Goal: Task Accomplishment & Management: Use online tool/utility

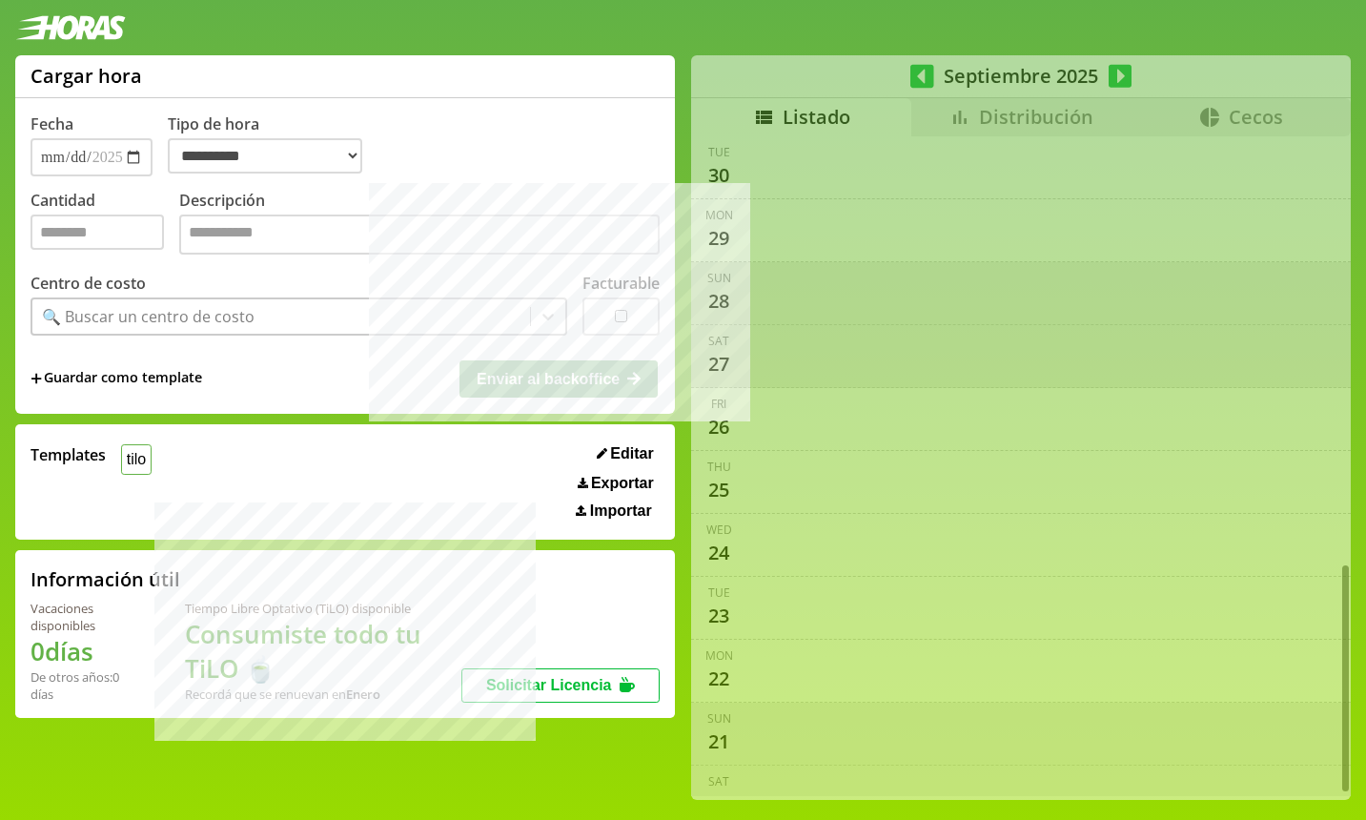
select select "**********"
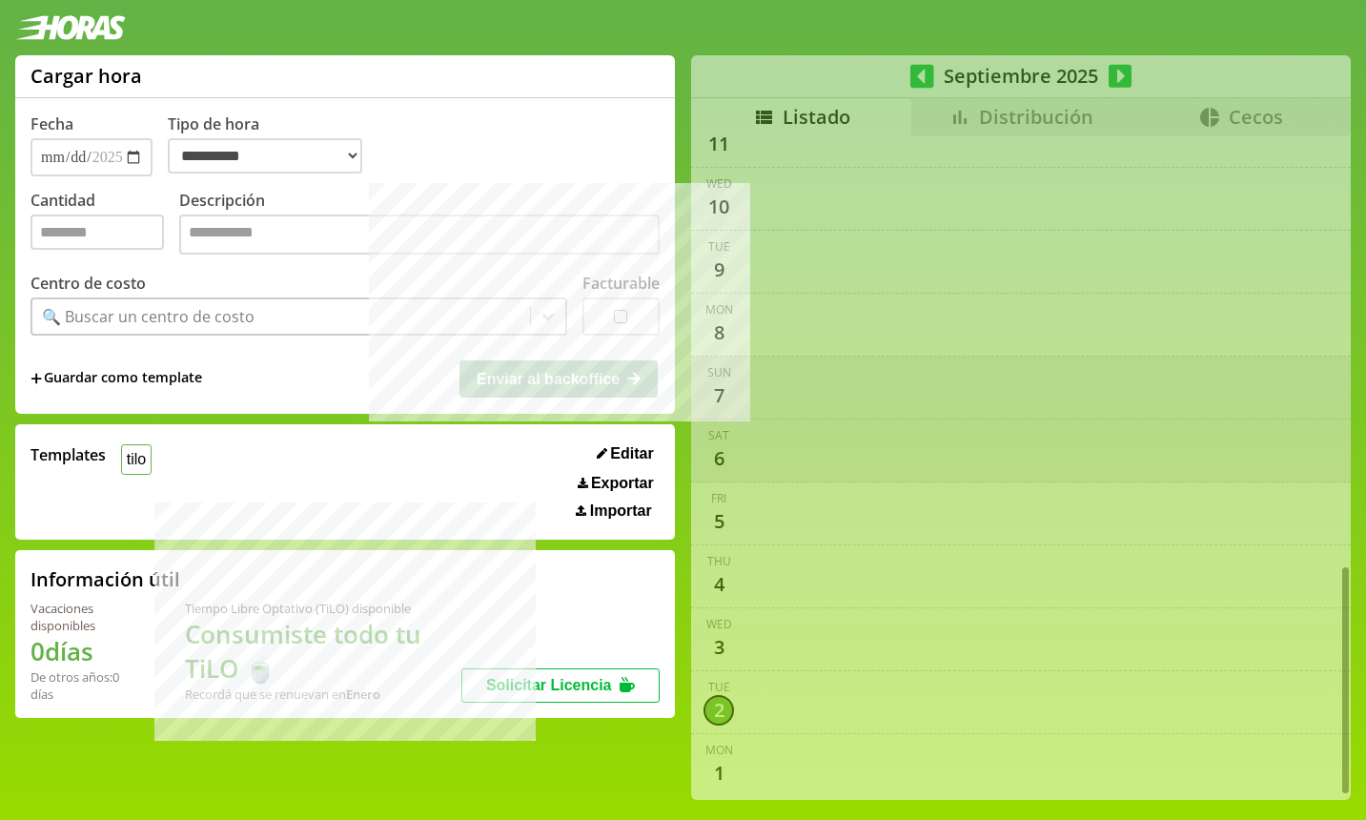
scroll to position [1227, 0]
click at [1061, 129] on div "**********" at bounding box center [683, 435] width 1366 height 760
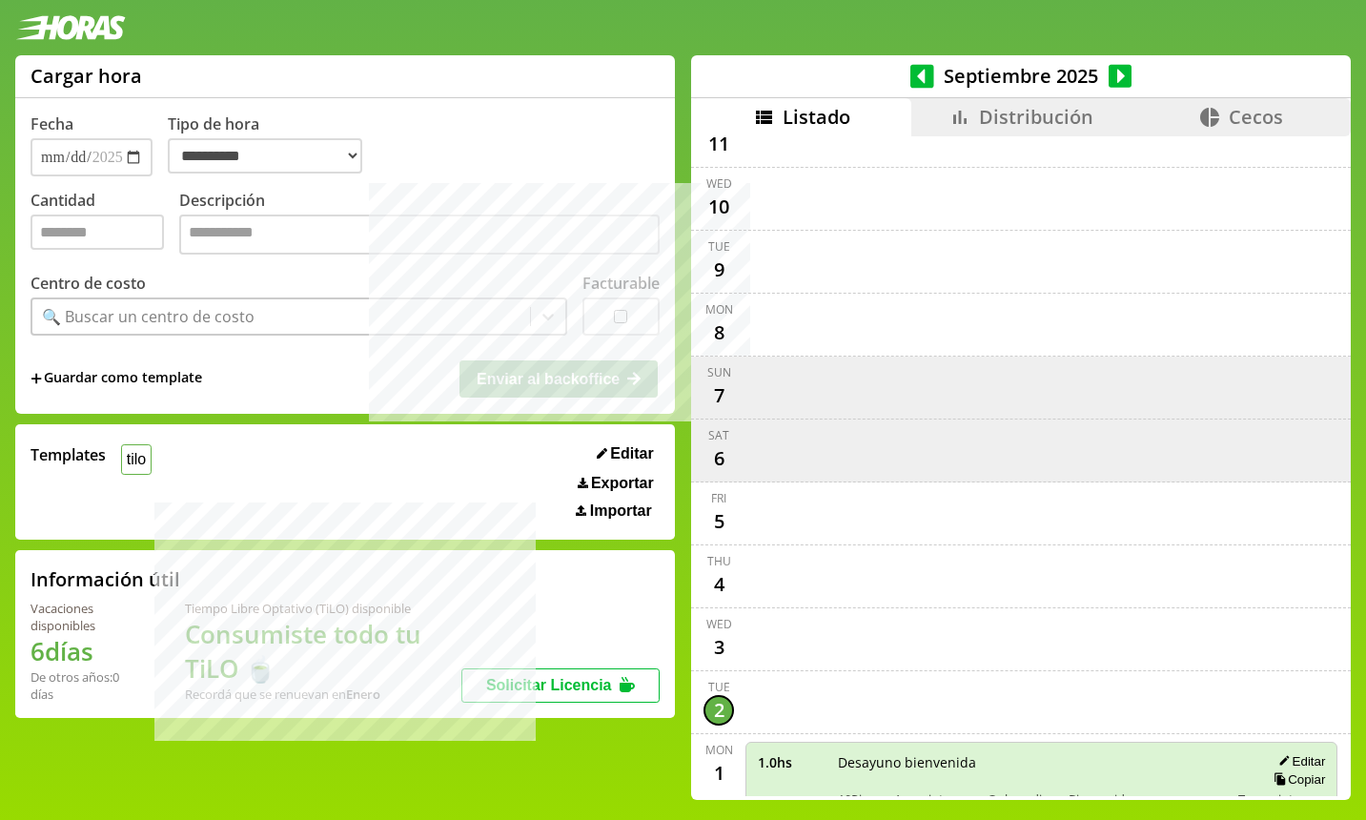
click at [1056, 119] on span "Distribución" at bounding box center [1036, 117] width 114 height 26
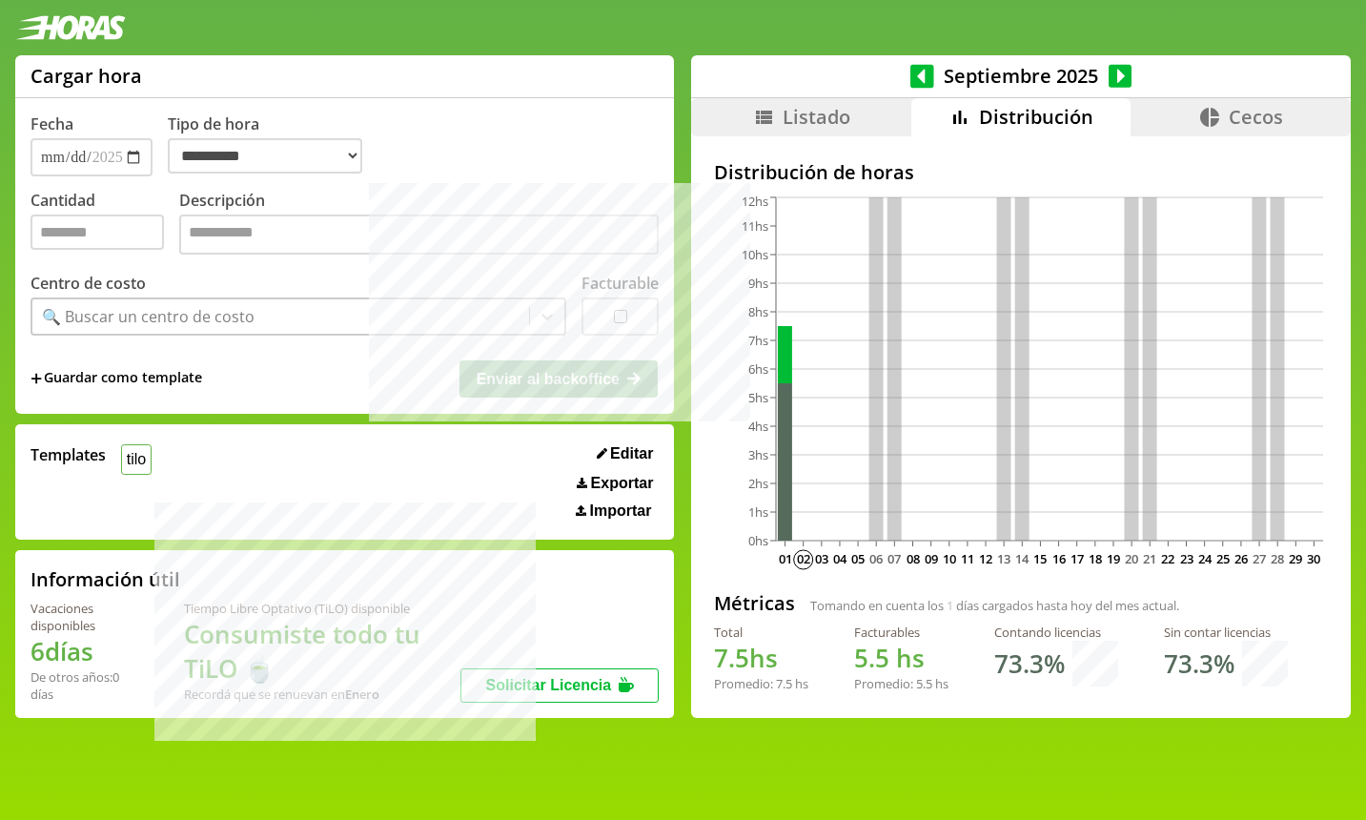
click at [928, 75] on icon at bounding box center [923, 76] width 24 height 24
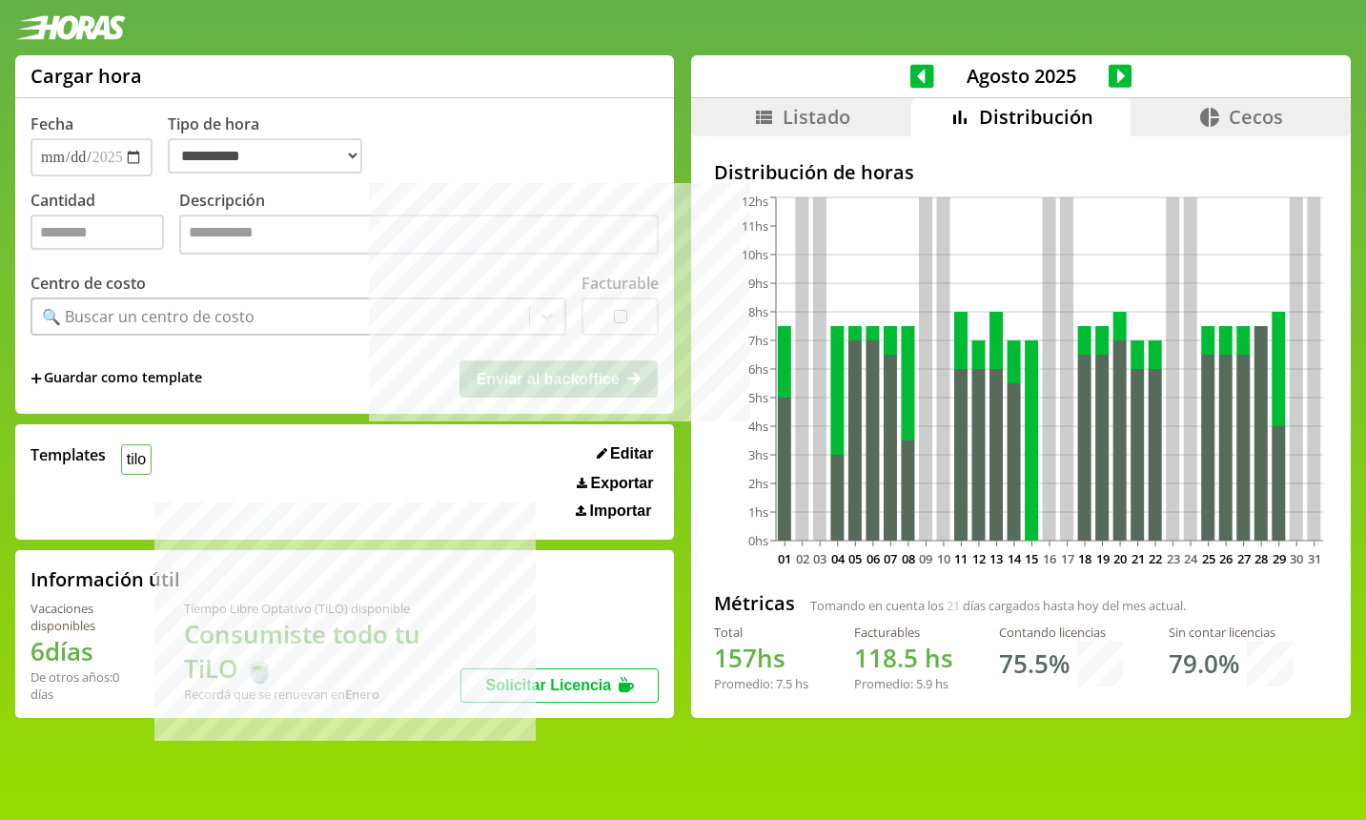
click at [928, 75] on icon at bounding box center [923, 76] width 24 height 24
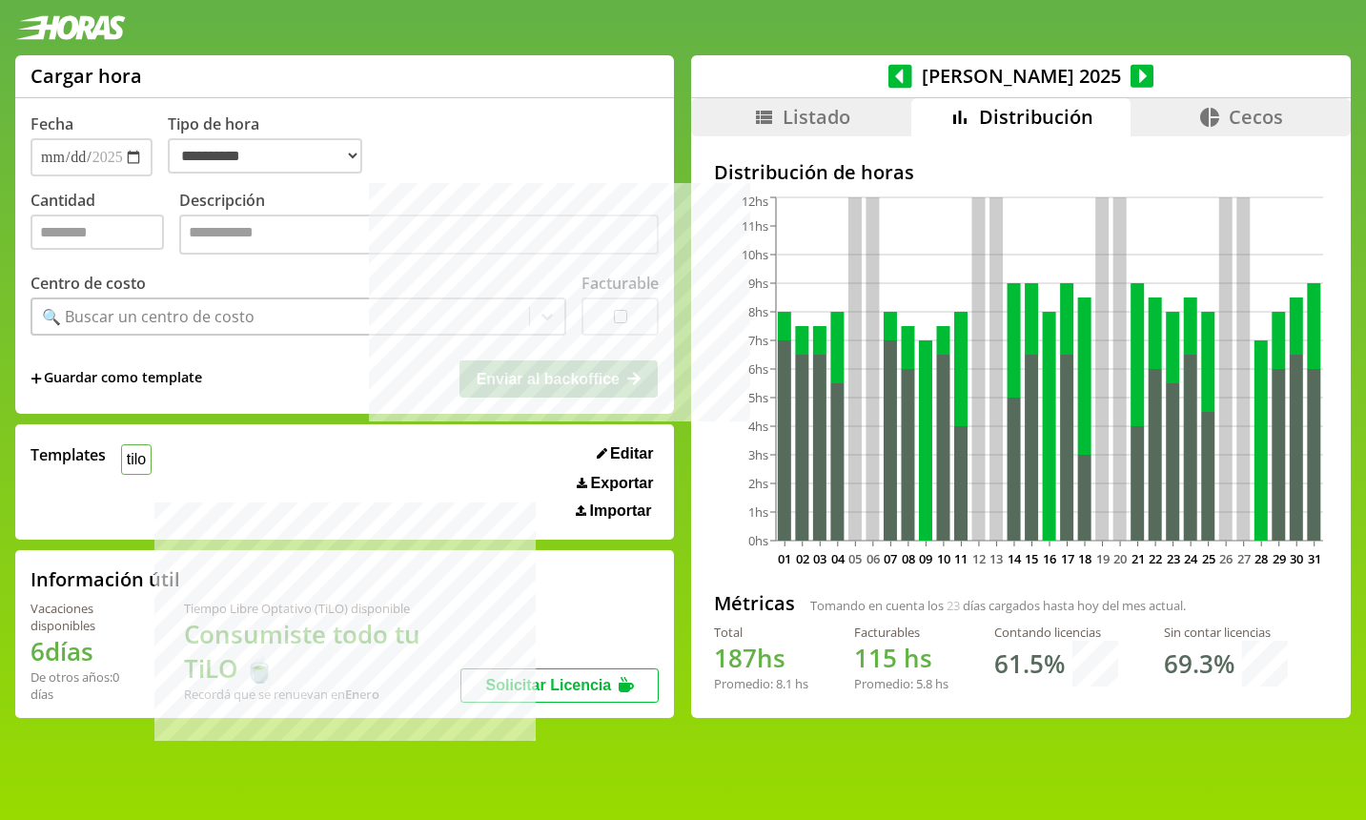
click at [1131, 79] on icon at bounding box center [1143, 76] width 24 height 27
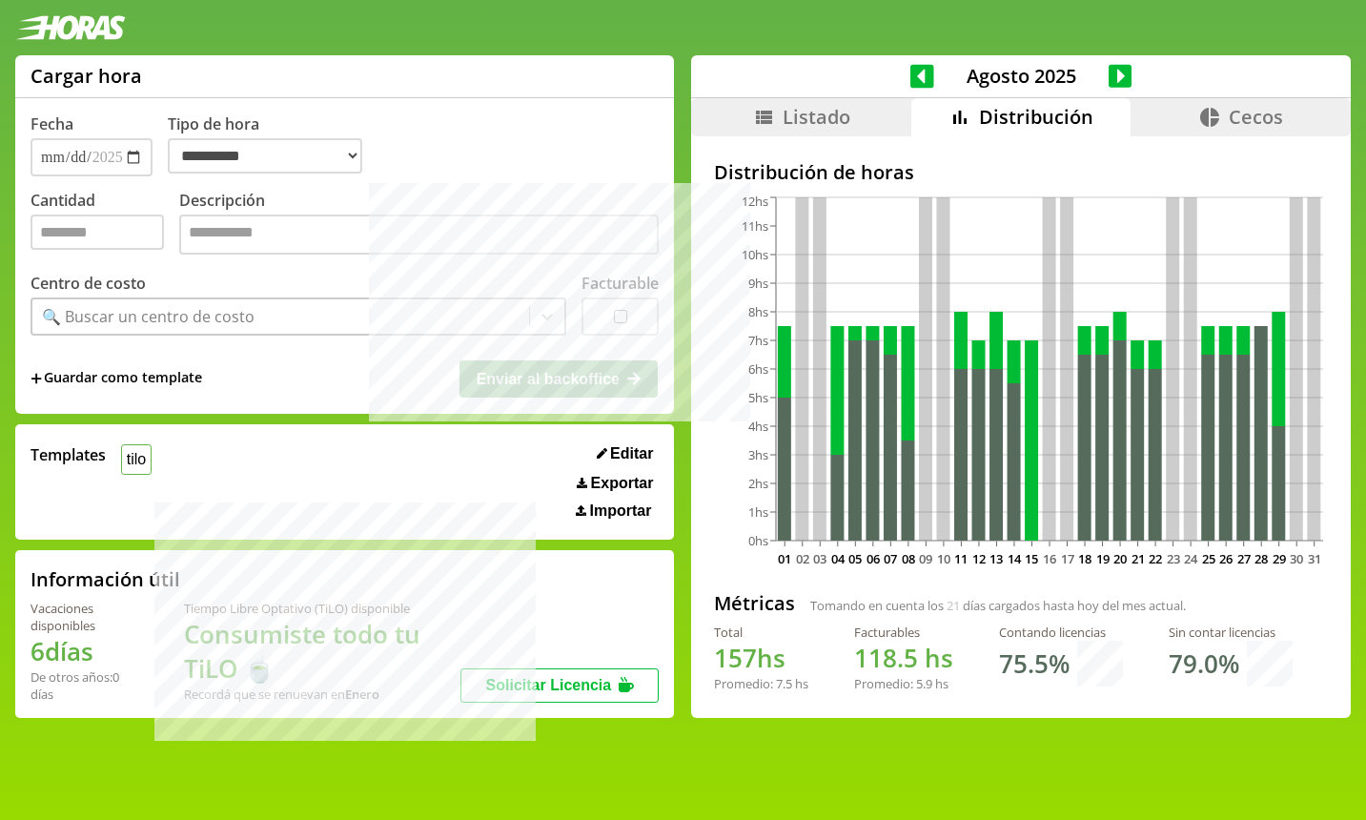
click at [924, 70] on icon at bounding box center [923, 76] width 24 height 24
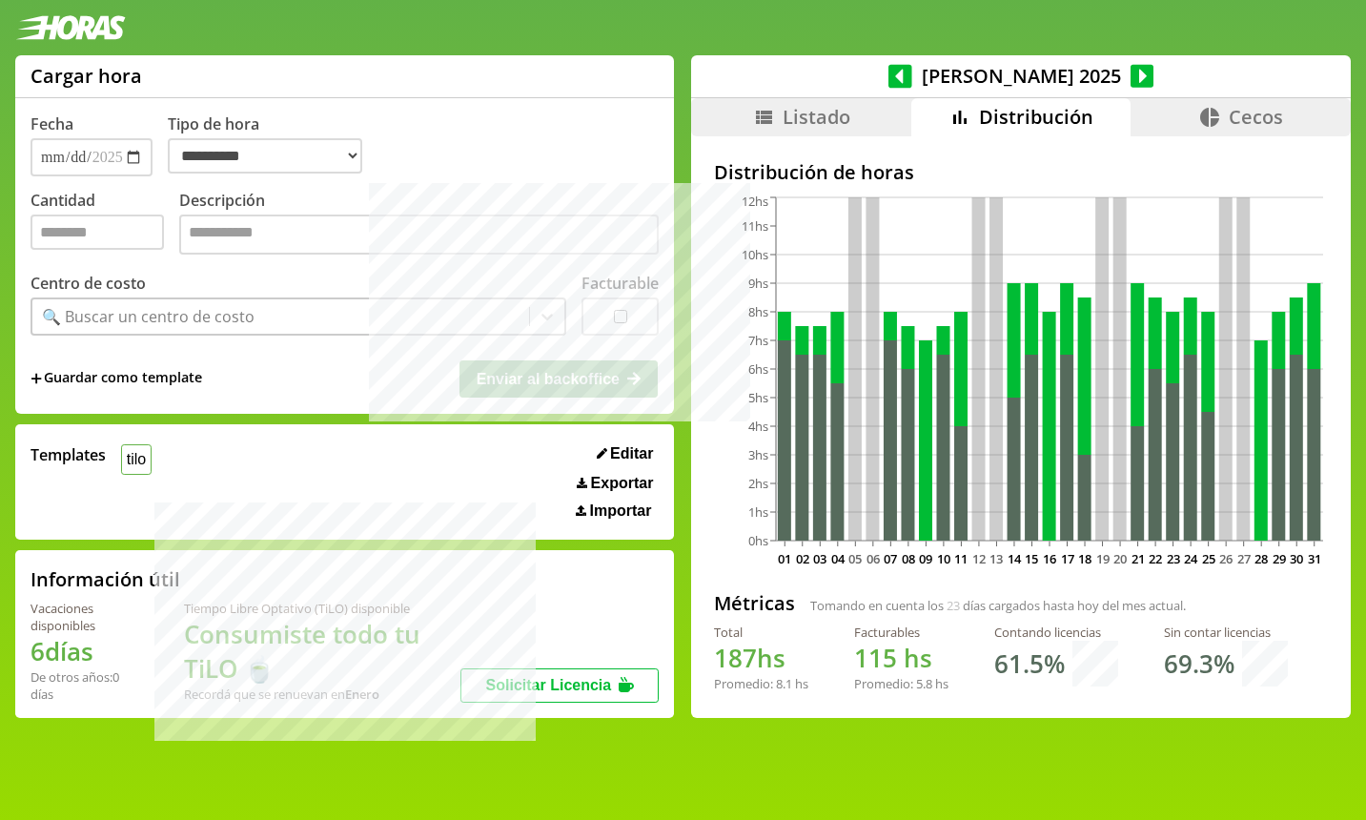
click at [913, 70] on icon at bounding box center [901, 76] width 24 height 24
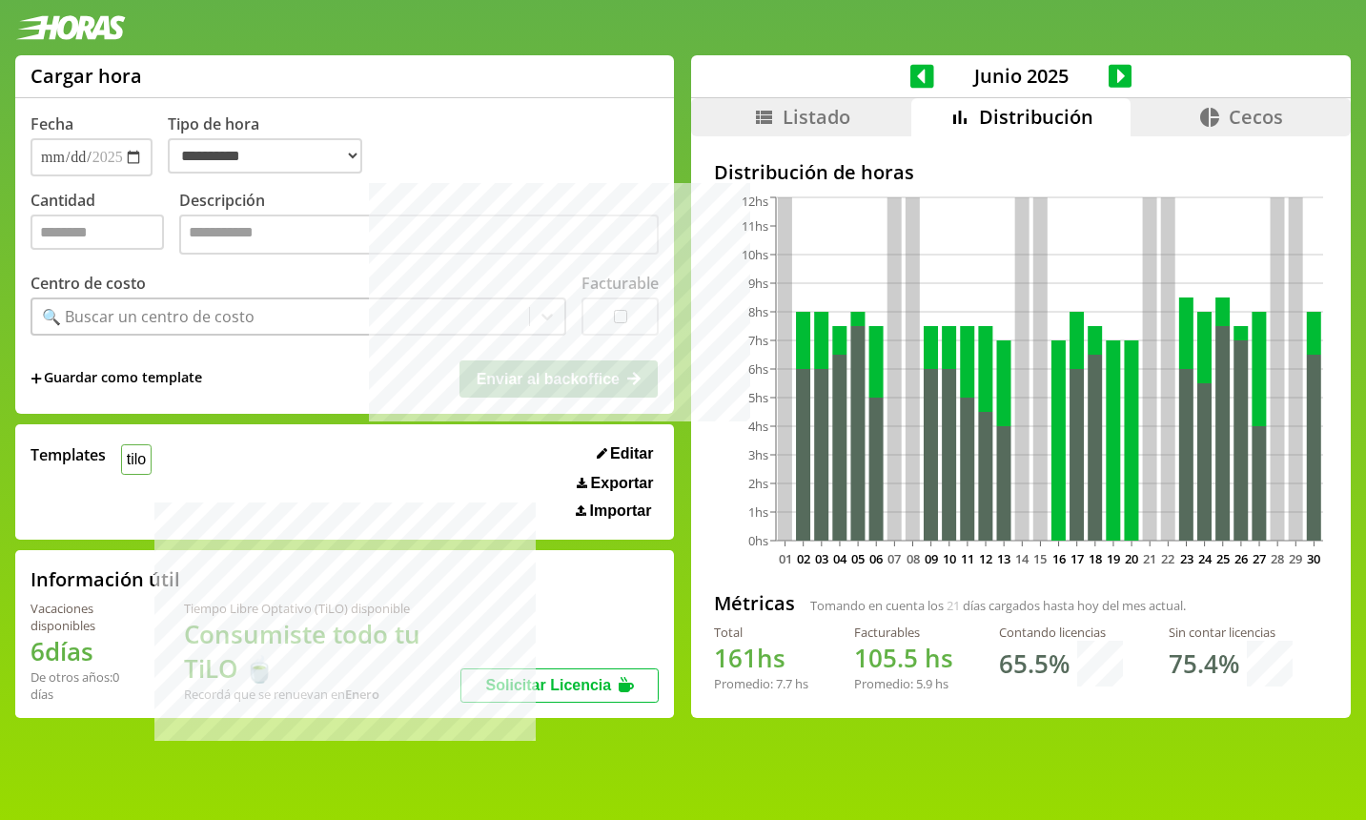
click at [1112, 83] on icon at bounding box center [1121, 76] width 24 height 24
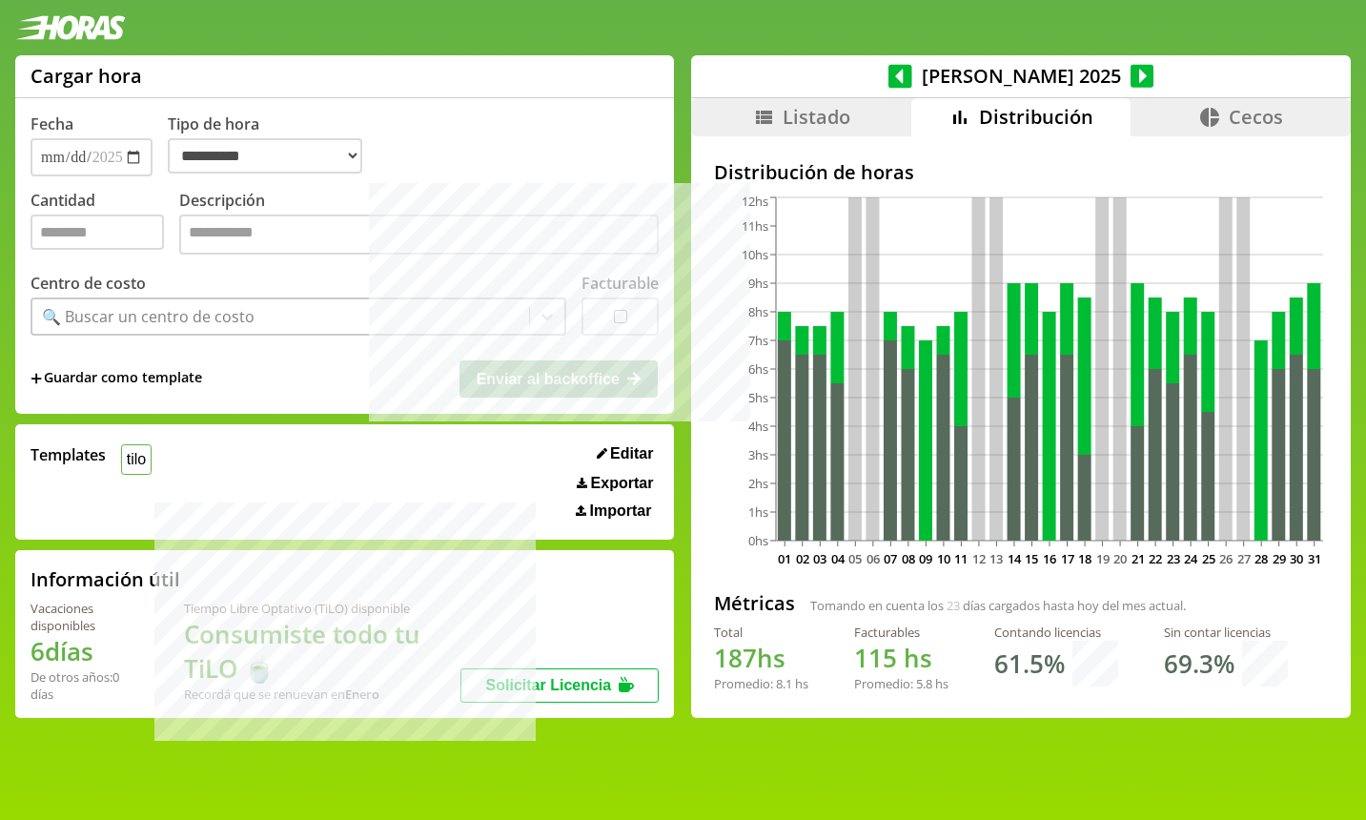
click at [1131, 83] on icon at bounding box center [1143, 76] width 24 height 24
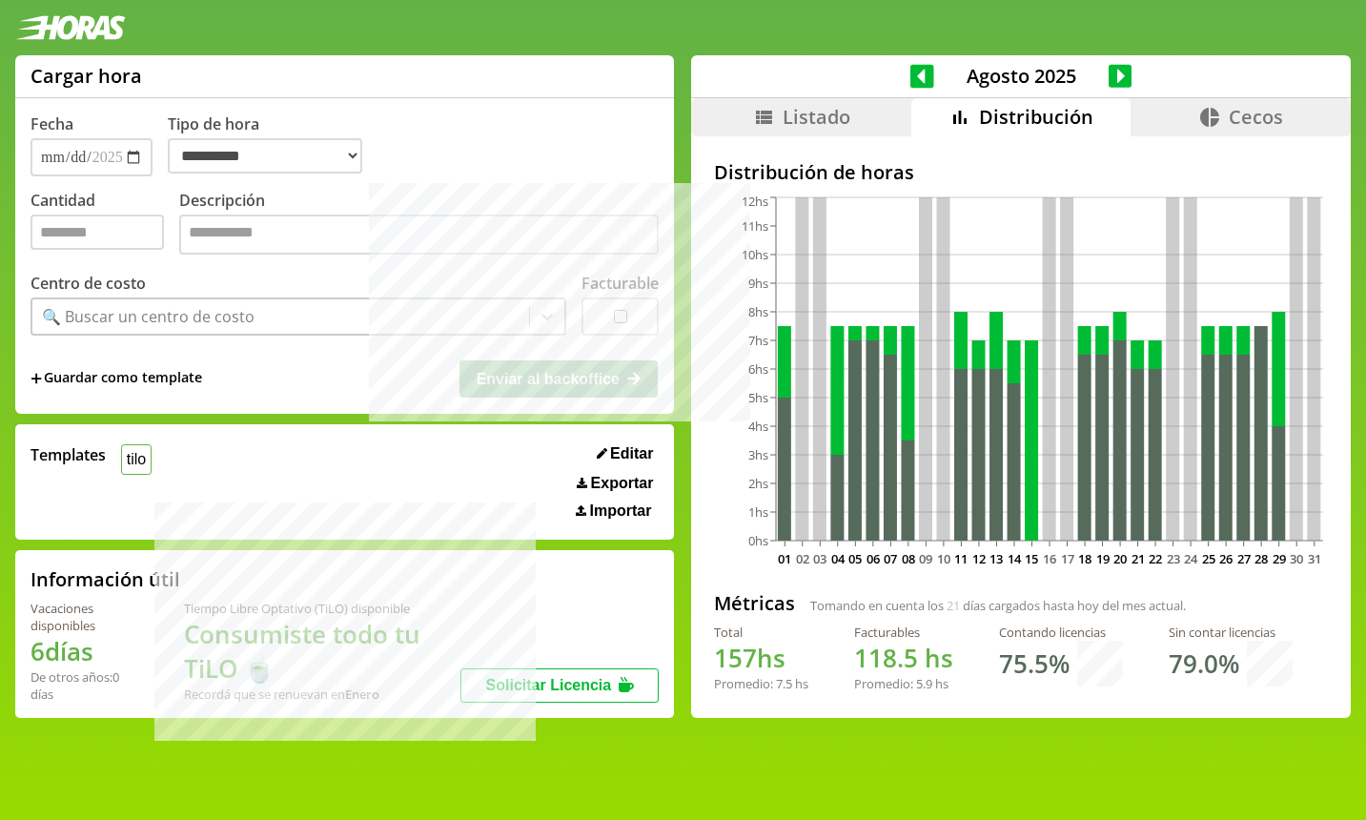
click at [1112, 82] on icon at bounding box center [1121, 76] width 24 height 24
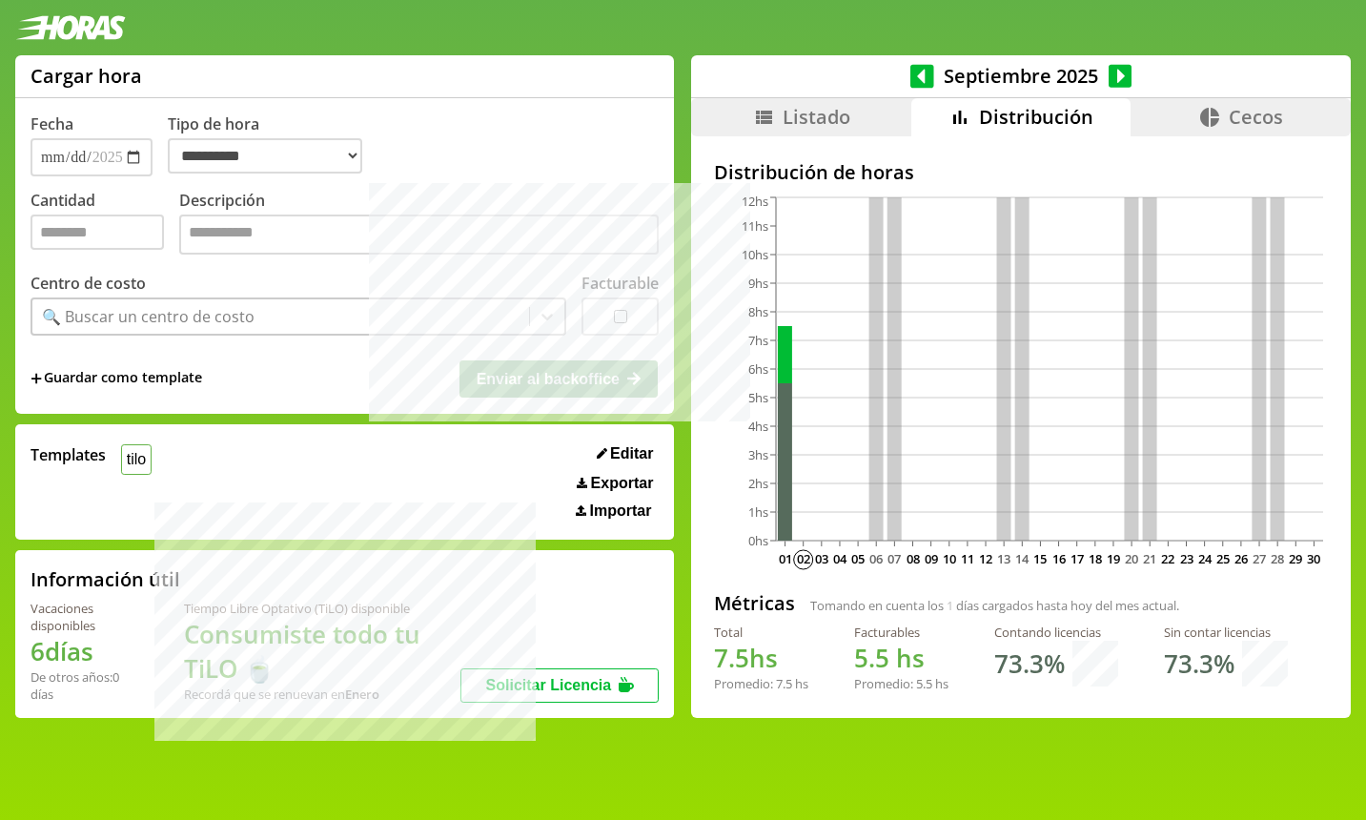
click at [923, 70] on icon at bounding box center [923, 76] width 24 height 24
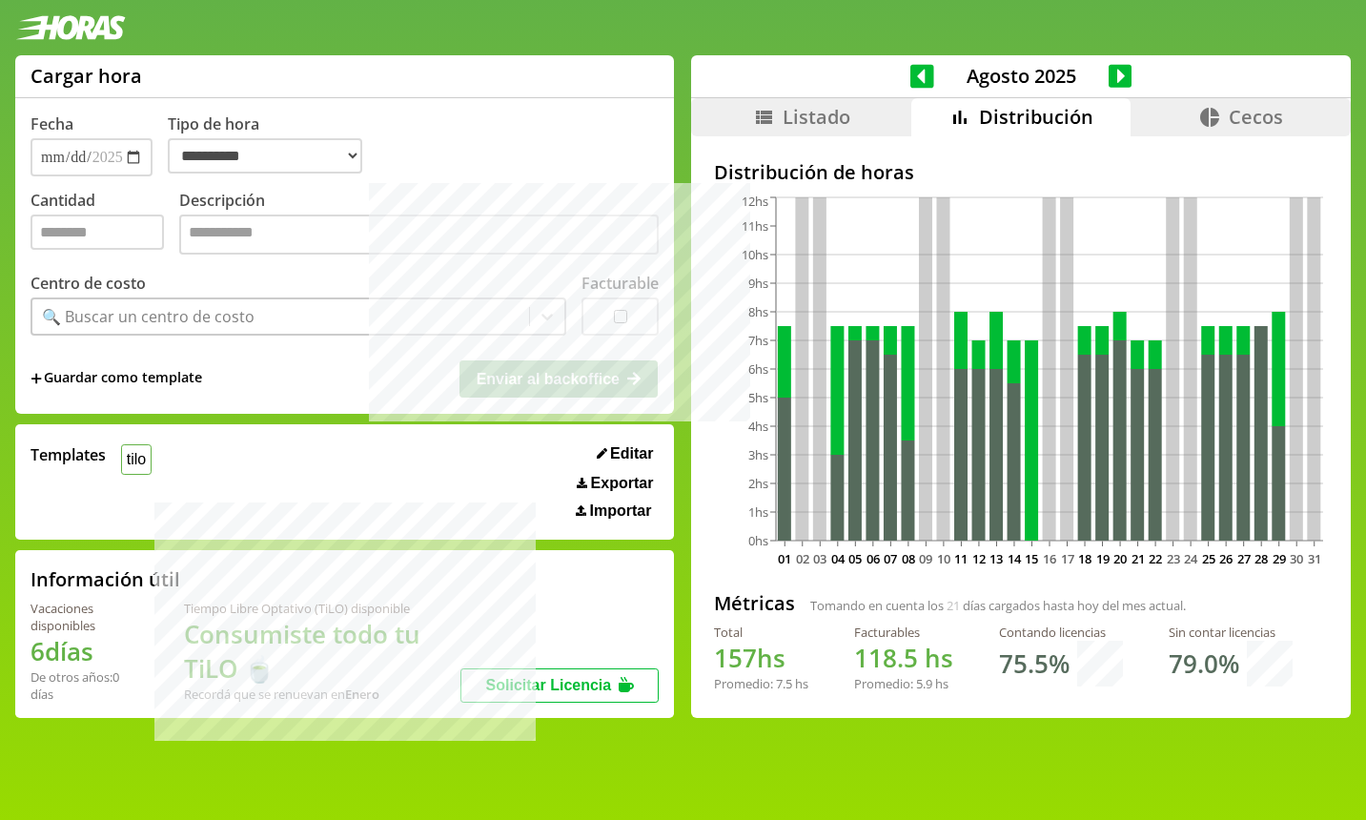
click at [931, 77] on icon at bounding box center [923, 76] width 24 height 24
